Goal: Transaction & Acquisition: Purchase product/service

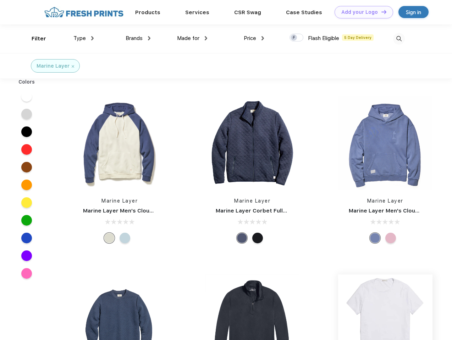
scroll to position [0, 0]
click at [361, 12] on link "Add your Logo Design Tool" at bounding box center [363, 12] width 58 height 12
click at [0, 0] on div "Design Tool" at bounding box center [0, 0] width 0 height 0
click at [380, 12] on link "Add your Logo Design Tool" at bounding box center [363, 12] width 58 height 12
click at [34, 39] on div "Filter" at bounding box center [39, 39] width 15 height 8
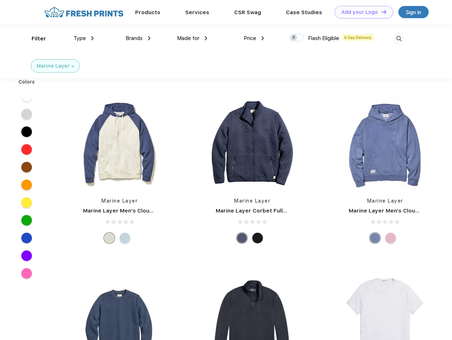
click at [84, 38] on span "Type" at bounding box center [79, 38] width 12 height 6
click at [138, 38] on span "Brands" at bounding box center [133, 38] width 17 height 6
click at [192, 38] on span "Made for" at bounding box center [188, 38] width 22 height 6
click at [254, 38] on span "Price" at bounding box center [250, 38] width 12 height 6
click at [296, 38] on div at bounding box center [296, 38] width 14 height 8
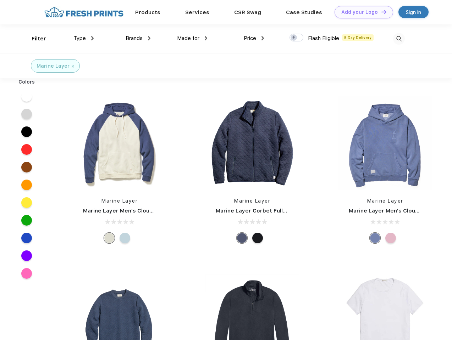
click at [294, 38] on input "checkbox" at bounding box center [291, 35] width 5 height 5
click at [398, 39] on img at bounding box center [399, 39] width 12 height 12
